Goal: Task Accomplishment & Management: Manage account settings

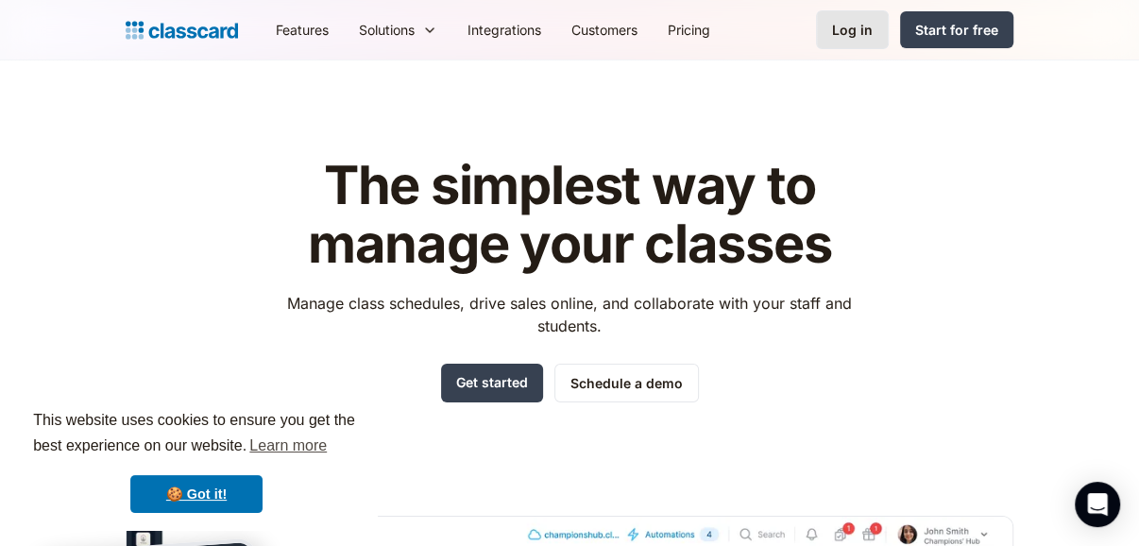
click at [823, 26] on link "Log in" at bounding box center [852, 29] width 73 height 39
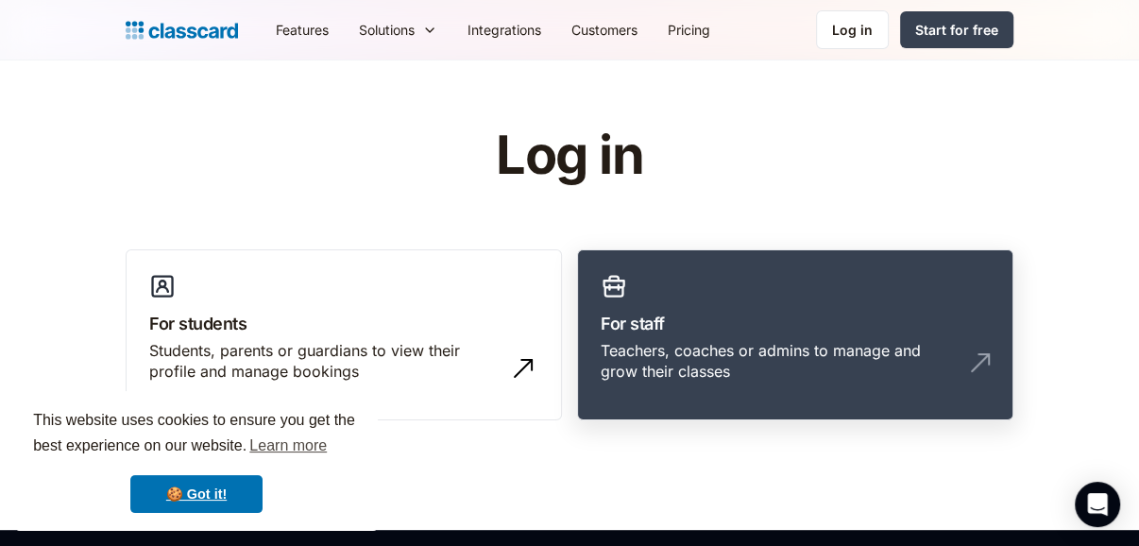
click at [950, 332] on h3 "For staff" at bounding box center [795, 323] width 389 height 25
